Goal: Task Accomplishment & Management: Use online tool/utility

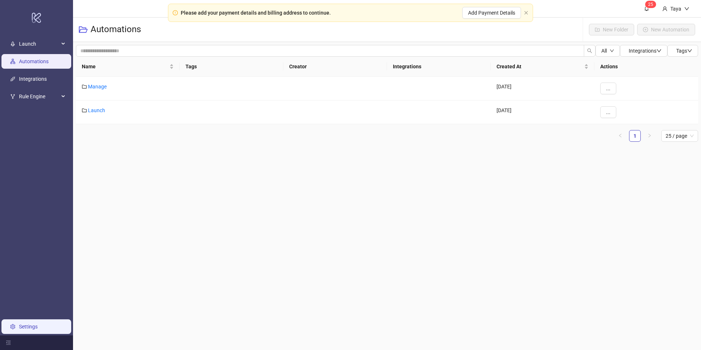
click at [38, 327] on link "Settings" at bounding box center [28, 327] width 19 height 6
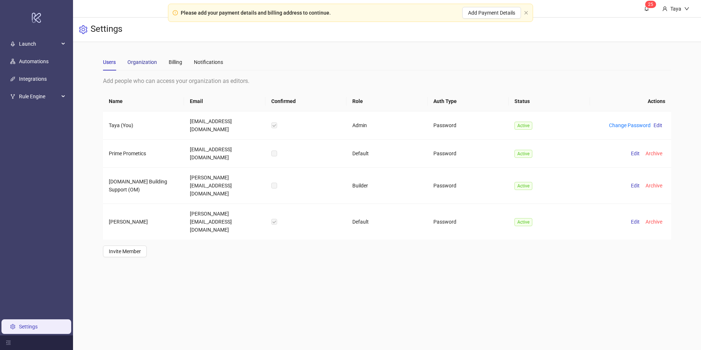
click at [148, 64] on div "Organization" at bounding box center [142, 62] width 30 height 8
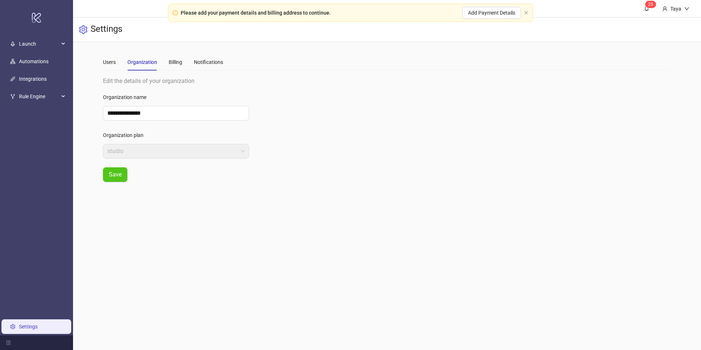
click at [182, 61] on div "Users Organization Billing Notifications" at bounding box center [163, 62] width 120 height 17
click at [178, 62] on div "Billing" at bounding box center [176, 62] width 14 height 8
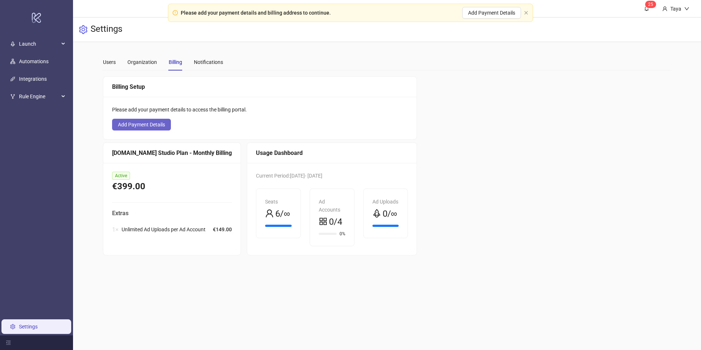
click at [156, 125] on span "Add Payment Details" at bounding box center [141, 125] width 47 height 6
click at [19, 329] on link "Settings" at bounding box center [28, 327] width 19 height 6
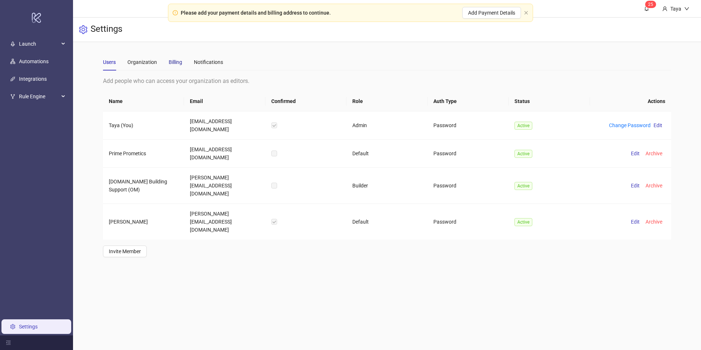
click at [173, 60] on div "Billing" at bounding box center [176, 62] width 14 height 8
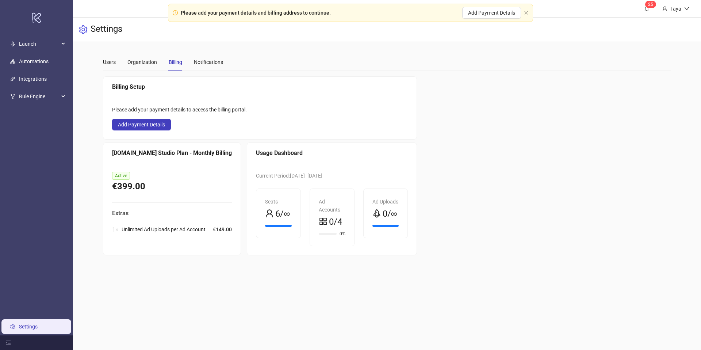
click at [183, 154] on div "[DOMAIN_NAME] Studio Plan - Monthly Billing" at bounding box center [172, 152] width 120 height 9
click at [183, 155] on div "[DOMAIN_NAME] Studio Plan - Monthly Billing" at bounding box center [172, 152] width 120 height 9
click at [168, 219] on div "Extras 1 × Unlimited Ad Uploads per Ad Account €149.00" at bounding box center [172, 223] width 120 height 28
click at [207, 62] on div "Notifications" at bounding box center [208, 62] width 29 height 8
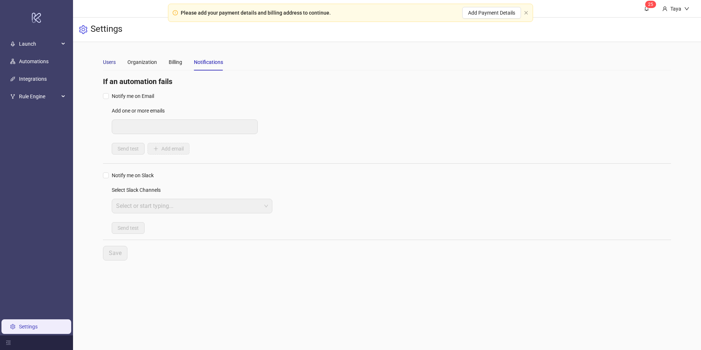
click at [112, 61] on div "Users" at bounding box center [109, 62] width 13 height 8
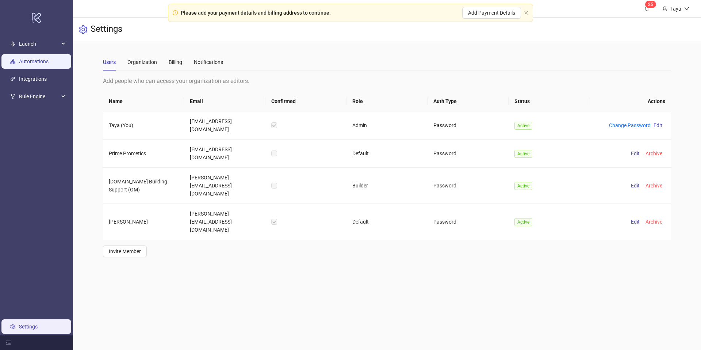
click at [29, 64] on link "Automations" at bounding box center [34, 61] width 30 height 6
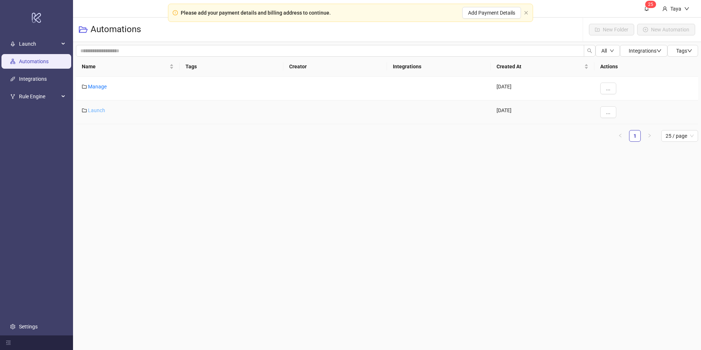
click at [95, 110] on link "Launch" at bounding box center [96, 110] width 17 height 6
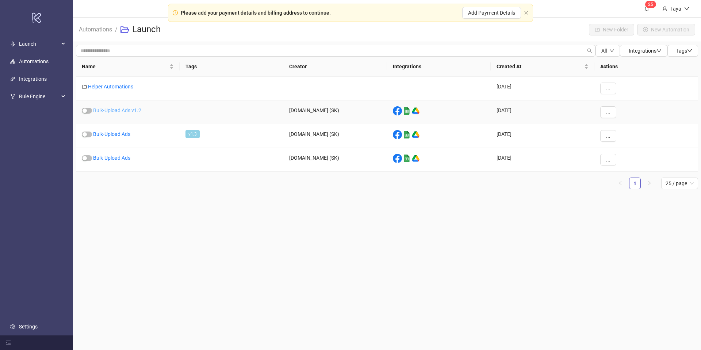
click at [126, 109] on link "Bulk-Upload Ads v1.2" at bounding box center [117, 110] width 48 height 6
click at [110, 84] on link "Helper Automations" at bounding box center [110, 87] width 45 height 6
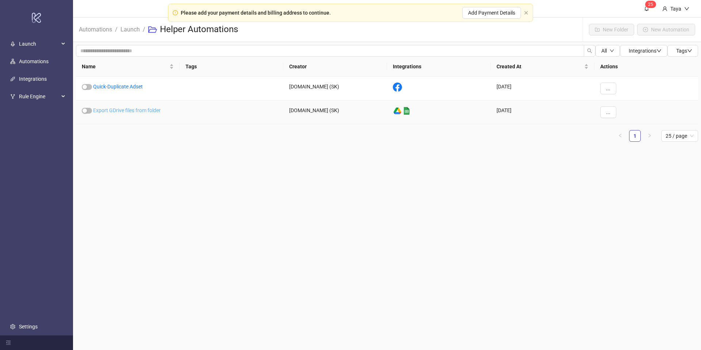
click at [121, 108] on link "Export GDrive files from folder" at bounding box center [127, 110] width 68 height 6
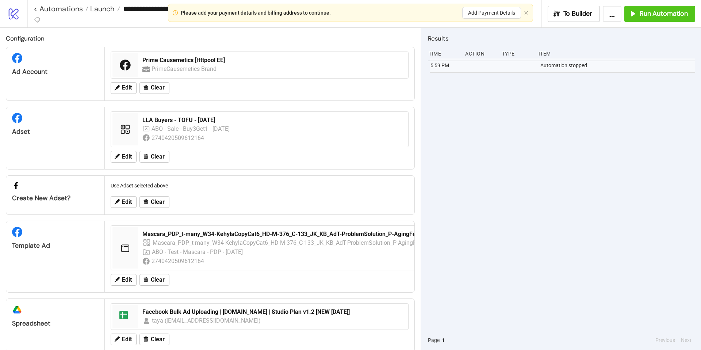
type input "**********"
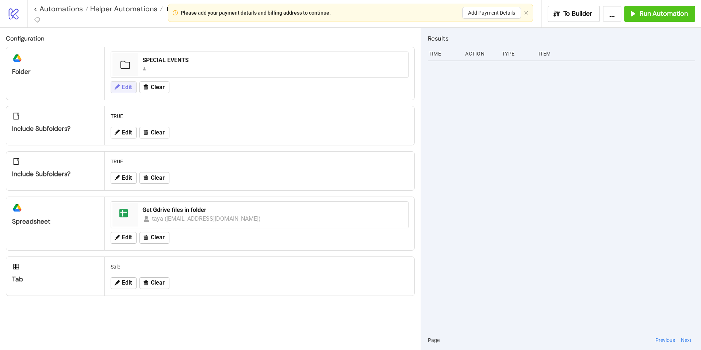
click at [125, 88] on span "Edit" at bounding box center [127, 87] width 10 height 7
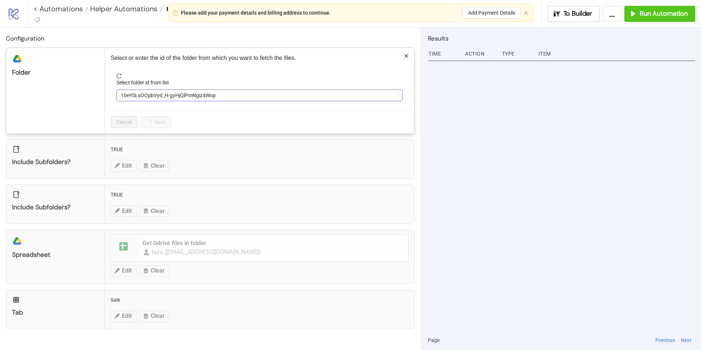
click at [207, 96] on span "10eYSLsOOpbVyd_H-gyHjQlPmNgiz4Wop" at bounding box center [260, 95] width 278 height 11
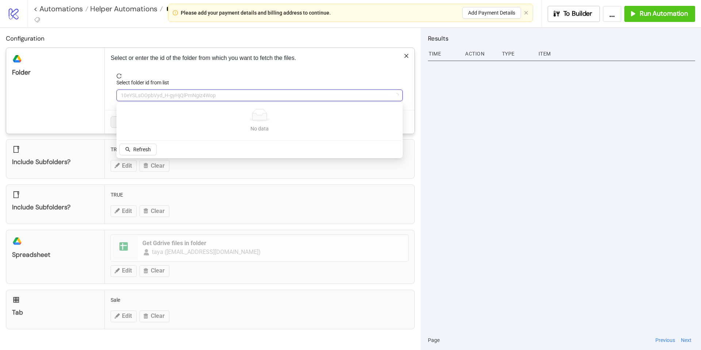
type input "*"
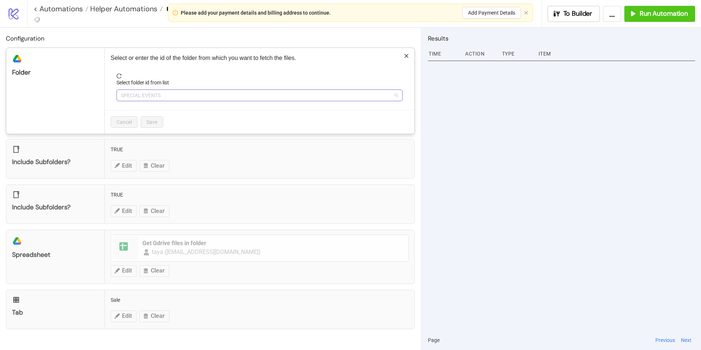
click at [194, 95] on span "SPECIAL EVENTS" at bounding box center [260, 95] width 278 height 11
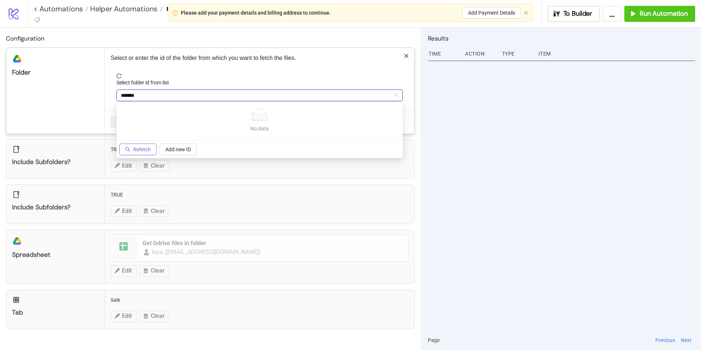
type input "*******"
click at [141, 150] on span "Refetch" at bounding box center [142, 149] width 18 height 6
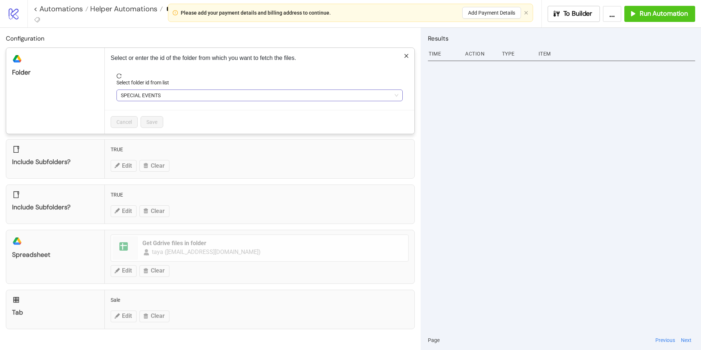
click at [150, 93] on span "SPECIAL EVENTS" at bounding box center [260, 95] width 278 height 11
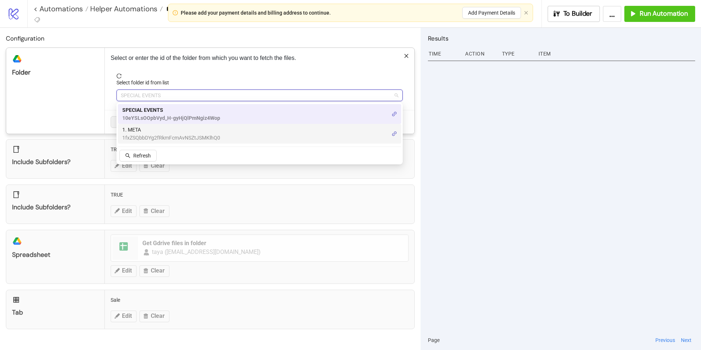
click at [165, 135] on span "1fxZSQbbDYg2fRkmFcmAvNSZtJSMKlhQ0" at bounding box center [171, 138] width 98 height 8
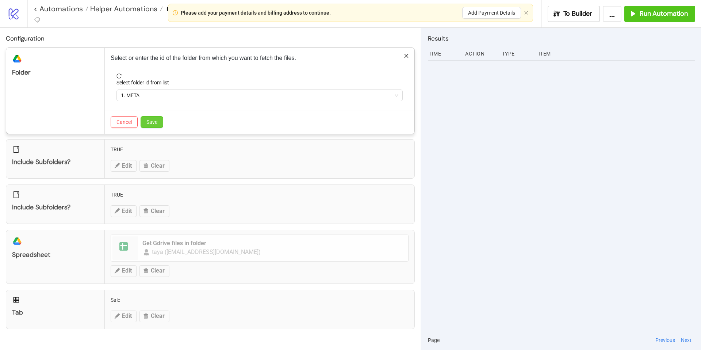
click at [159, 122] on button "Save" at bounding box center [152, 122] width 23 height 12
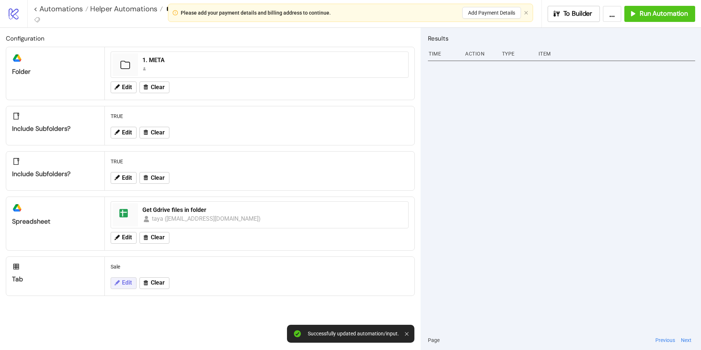
click at [125, 279] on button "Edit" at bounding box center [124, 283] width 26 height 12
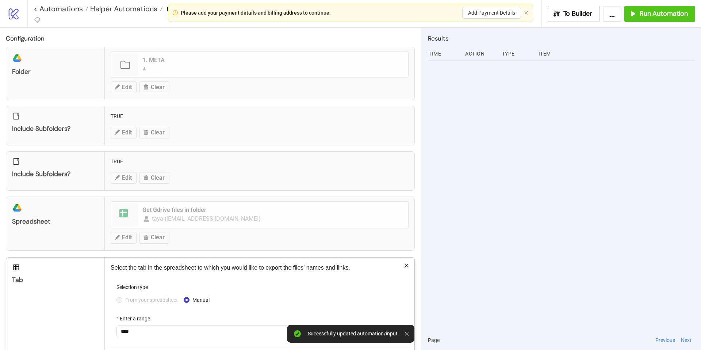
scroll to position [31, 0]
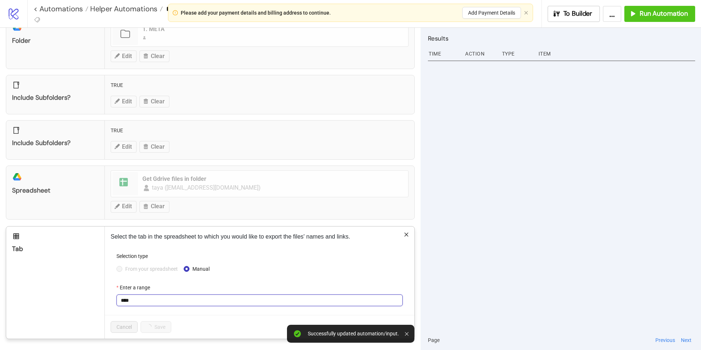
click at [170, 302] on input "****" at bounding box center [260, 300] width 286 height 12
click at [123, 268] on span "From your spreadsheet" at bounding box center [151, 269] width 58 height 8
click at [142, 301] on span "Sale" at bounding box center [260, 300] width 278 height 11
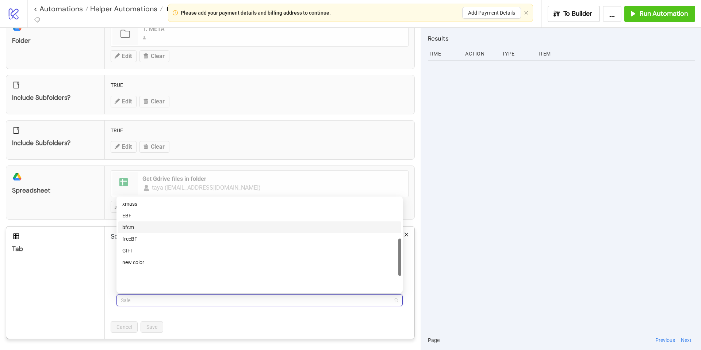
scroll to position [0, 0]
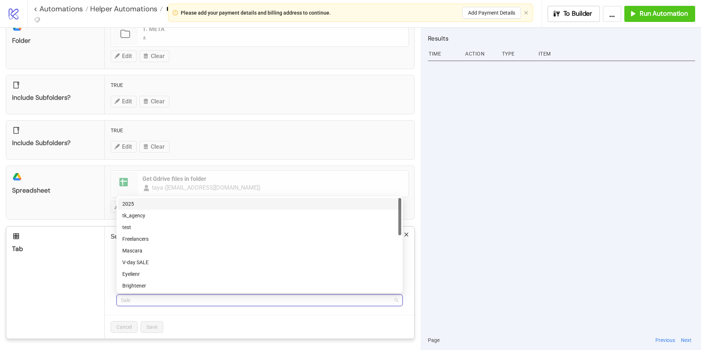
click at [131, 203] on div "2025" at bounding box center [259, 204] width 275 height 8
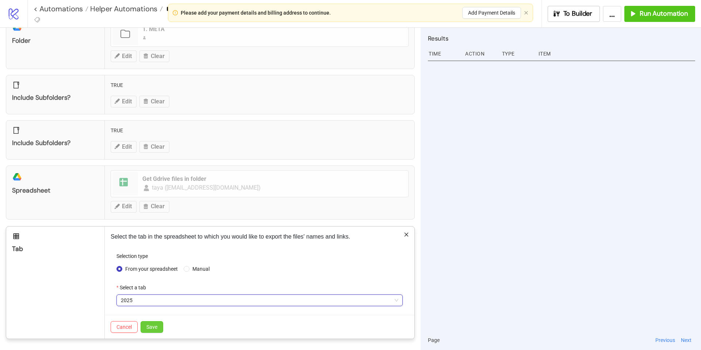
click at [152, 327] on span "Save" at bounding box center [151, 327] width 11 height 6
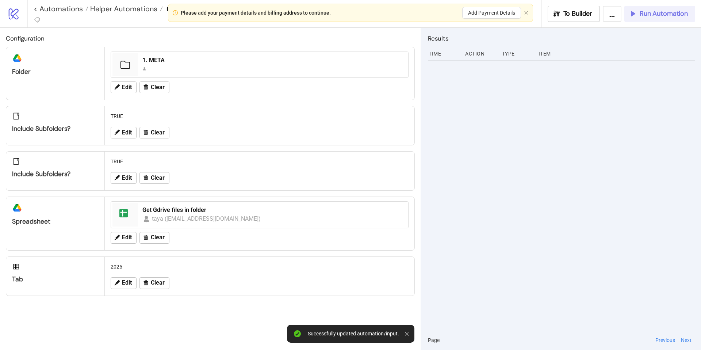
click at [644, 12] on span "Run Automation" at bounding box center [664, 13] width 48 height 8
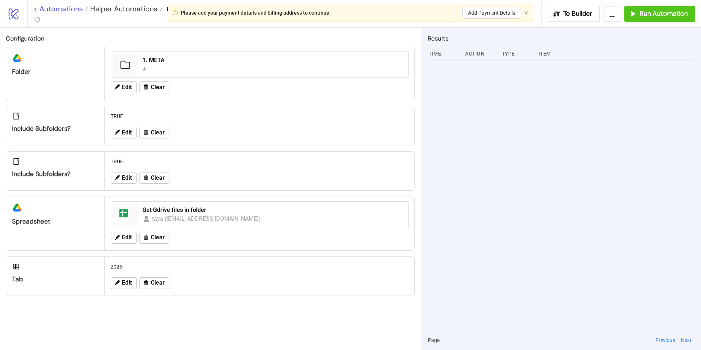
click at [65, 9] on link "< Automations" at bounding box center [61, 8] width 55 height 7
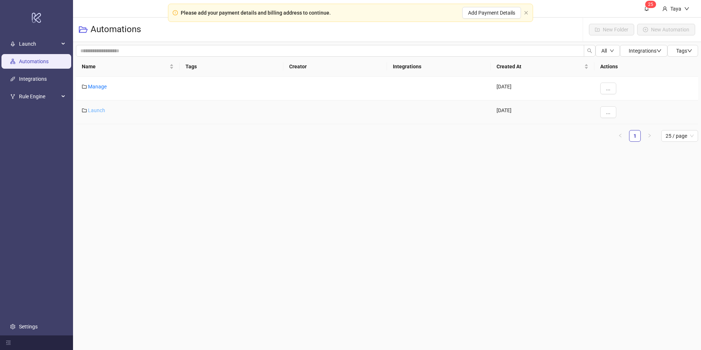
click at [88, 110] on link "Launch" at bounding box center [96, 110] width 17 height 6
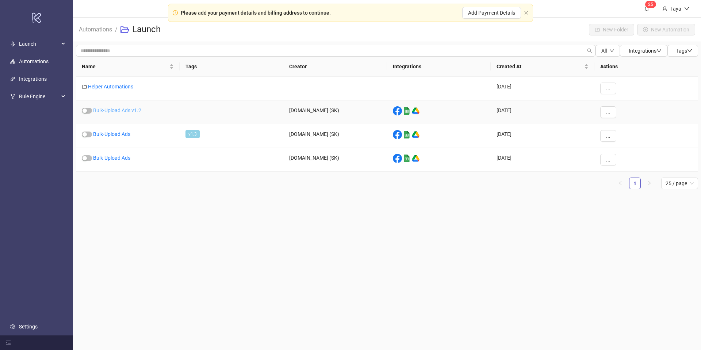
click at [117, 112] on link "Bulk-Upload Ads v1.2" at bounding box center [117, 110] width 48 height 6
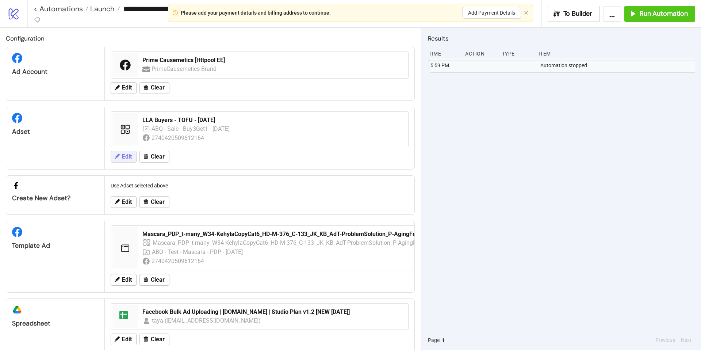
click at [122, 157] on span "Edit" at bounding box center [127, 156] width 10 height 7
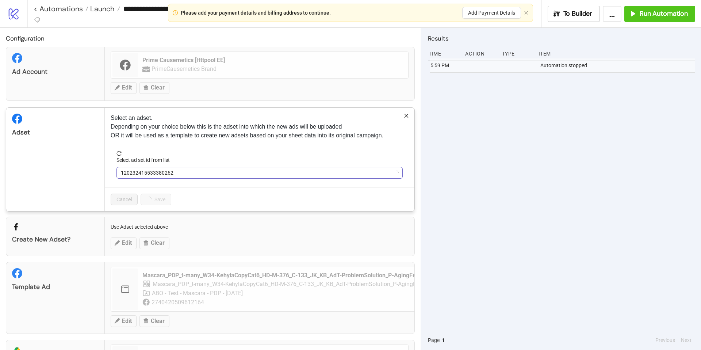
click at [185, 176] on span "120232415533380262" at bounding box center [260, 172] width 278 height 11
click at [187, 174] on span "LLA Buyers - TOFU - [DATE]" at bounding box center [260, 172] width 278 height 11
click at [252, 175] on span "LLA Buyers - TOFU - [DATE]" at bounding box center [260, 172] width 278 height 11
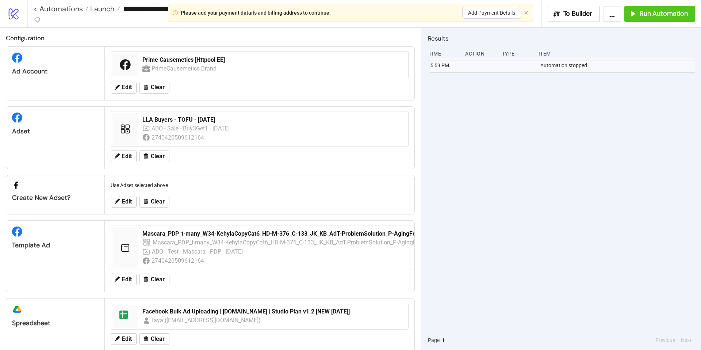
scroll to position [14, 0]
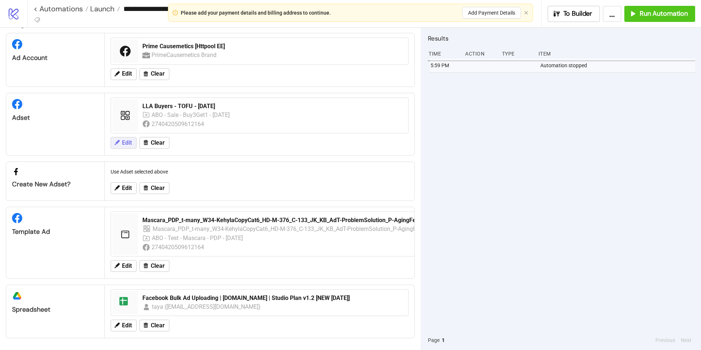
click at [116, 139] on icon at bounding box center [117, 142] width 7 height 7
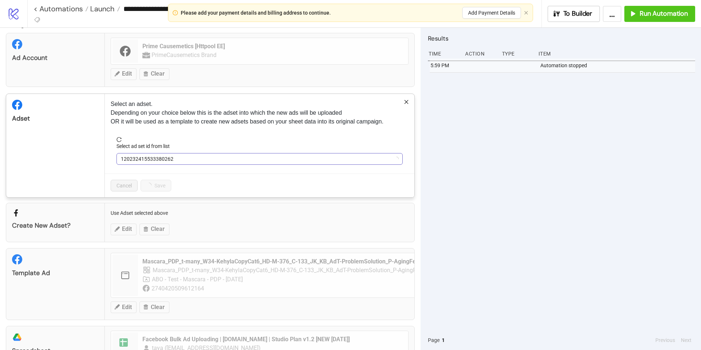
click at [234, 156] on span "120232415533380262" at bounding box center [260, 158] width 278 height 11
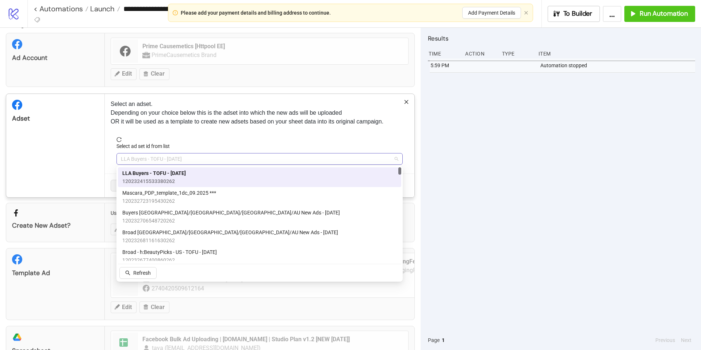
click at [154, 160] on span "LLA Buyers - TOFU - [DATE]" at bounding box center [260, 158] width 278 height 11
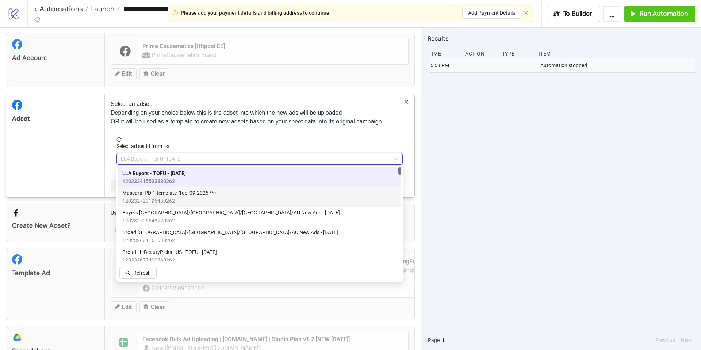
click at [177, 196] on span "Mascara_PDP_template_1dc_09.2025 ***" at bounding box center [169, 193] width 94 height 8
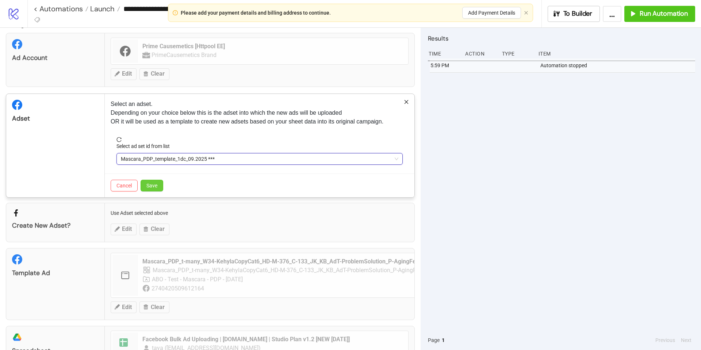
click at [154, 188] on button "Save" at bounding box center [152, 186] width 23 height 12
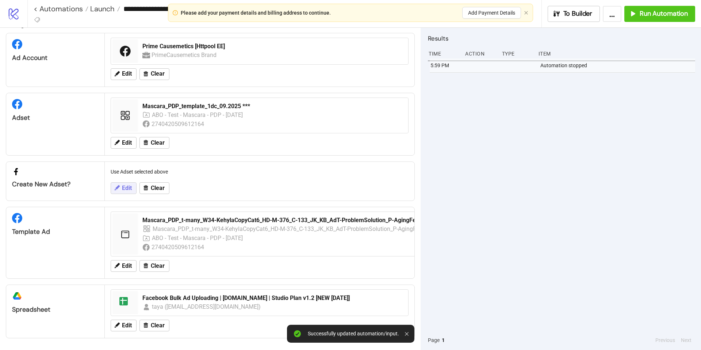
click at [121, 185] on button "Edit" at bounding box center [124, 188] width 26 height 12
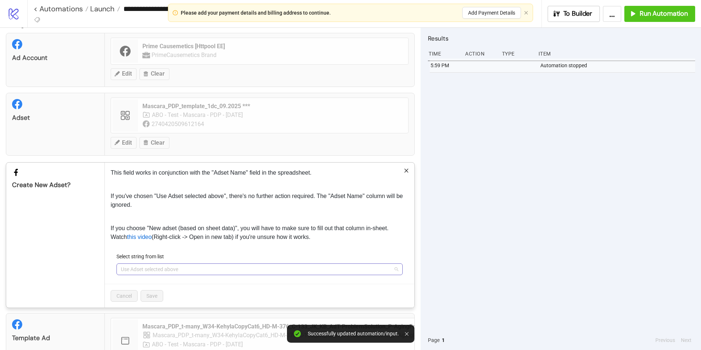
click at [211, 267] on span "Use Adset selected above" at bounding box center [260, 269] width 278 height 11
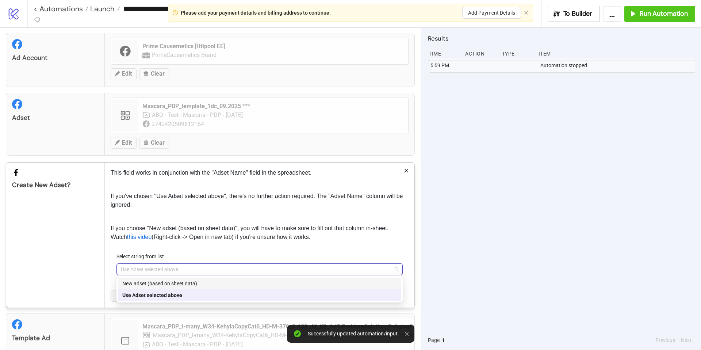
click at [170, 283] on div "New adset (based on sheet data)" at bounding box center [259, 283] width 275 height 8
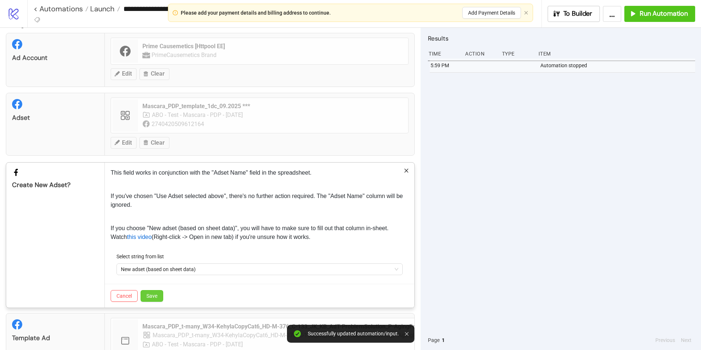
click at [154, 297] on span "Save" at bounding box center [151, 296] width 11 height 6
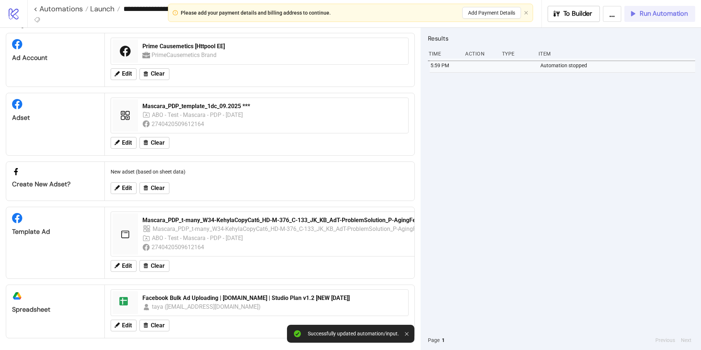
click at [635, 11] on icon "button" at bounding box center [633, 13] width 8 height 8
